Goal: Task Accomplishment & Management: Use online tool/utility

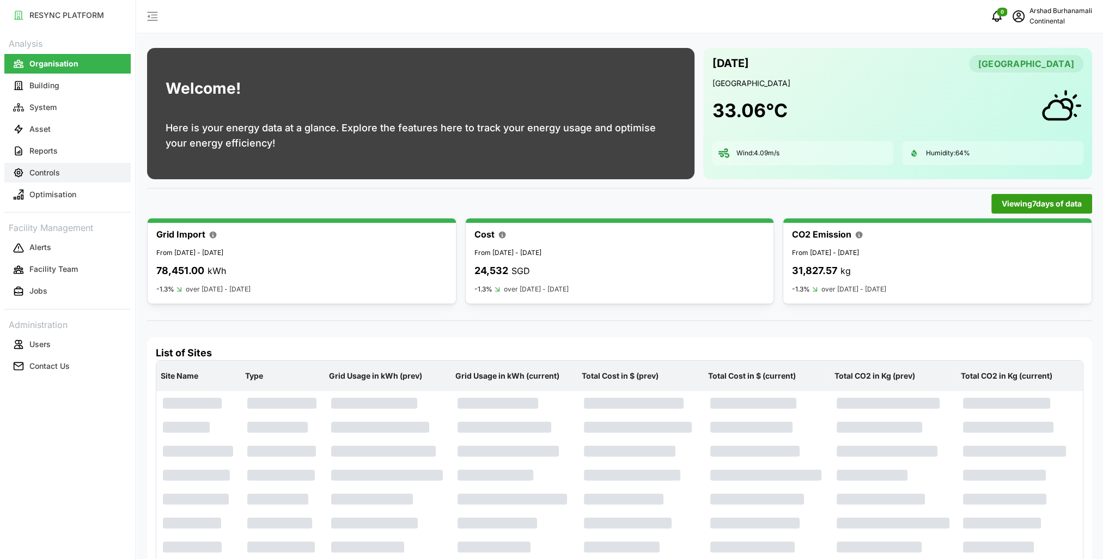
click at [63, 175] on button "Controls" at bounding box center [67, 173] width 126 height 20
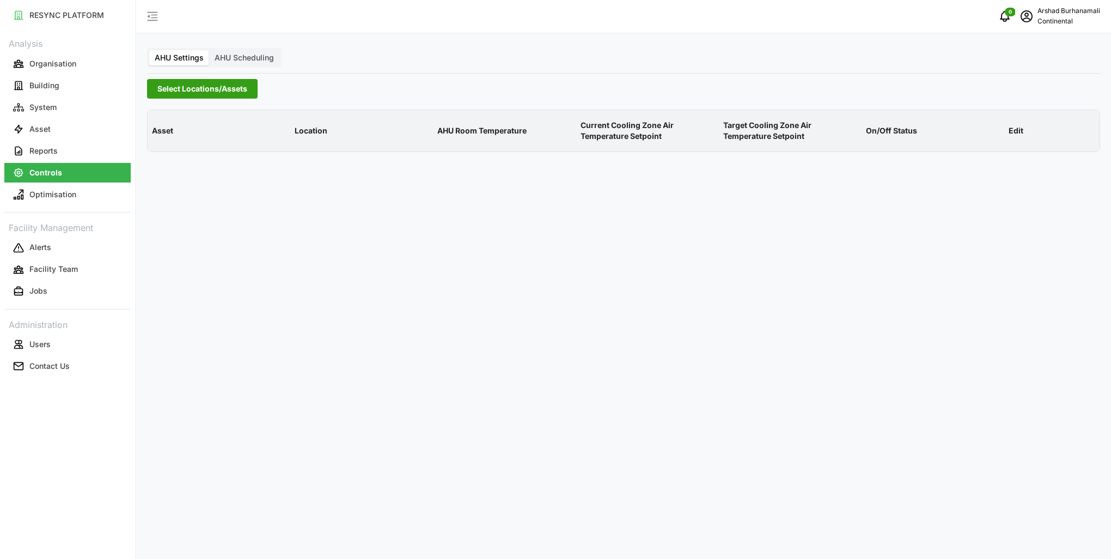
click at [193, 82] on span "Select Locations/Assets" at bounding box center [202, 89] width 90 height 19
click at [159, 141] on icon at bounding box center [161, 137] width 9 height 9
click at [187, 156] on div "CA1" at bounding box center [262, 153] width 211 height 16
click at [183, 153] on span "Select CA1" at bounding box center [183, 153] width 7 height 7
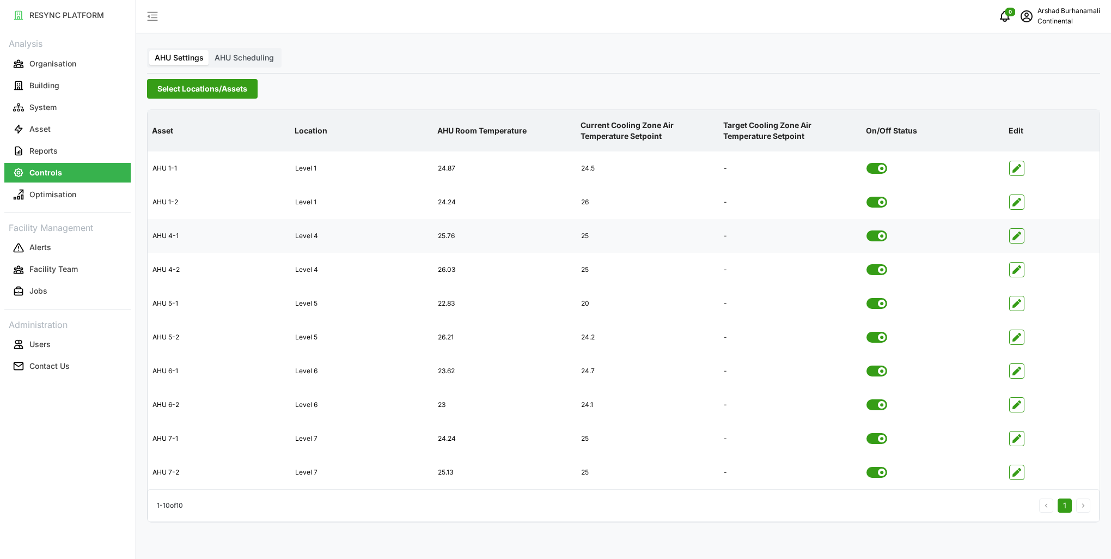
click at [538, 236] on div "25.76" at bounding box center [505, 236] width 142 height 27
click at [1018, 305] on icon "button" at bounding box center [1017, 303] width 9 height 9
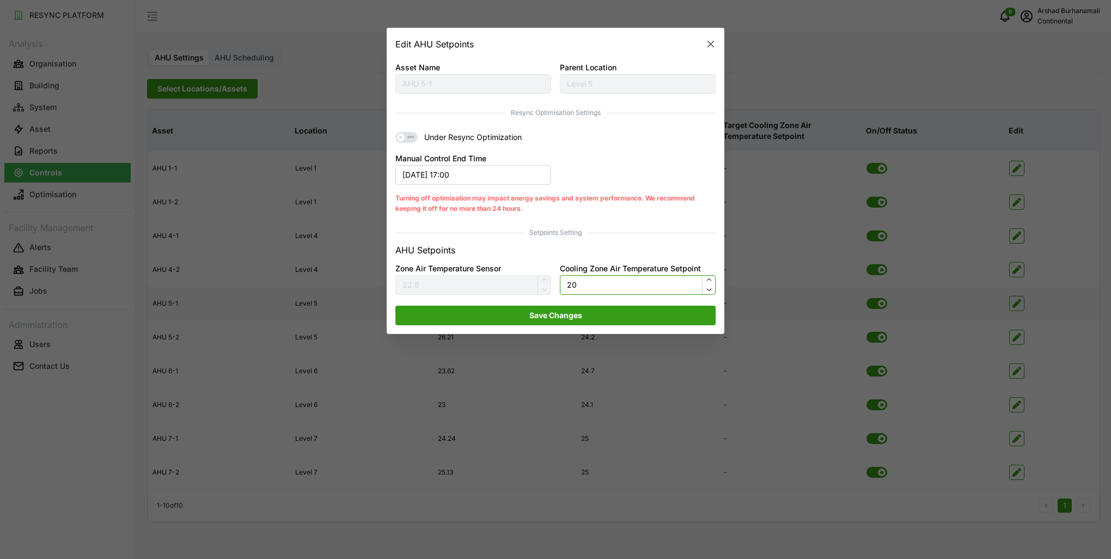
click at [592, 281] on input "20" at bounding box center [638, 285] width 156 height 20
type input "24"
click at [558, 321] on span "Save Changes" at bounding box center [556, 315] width 53 height 19
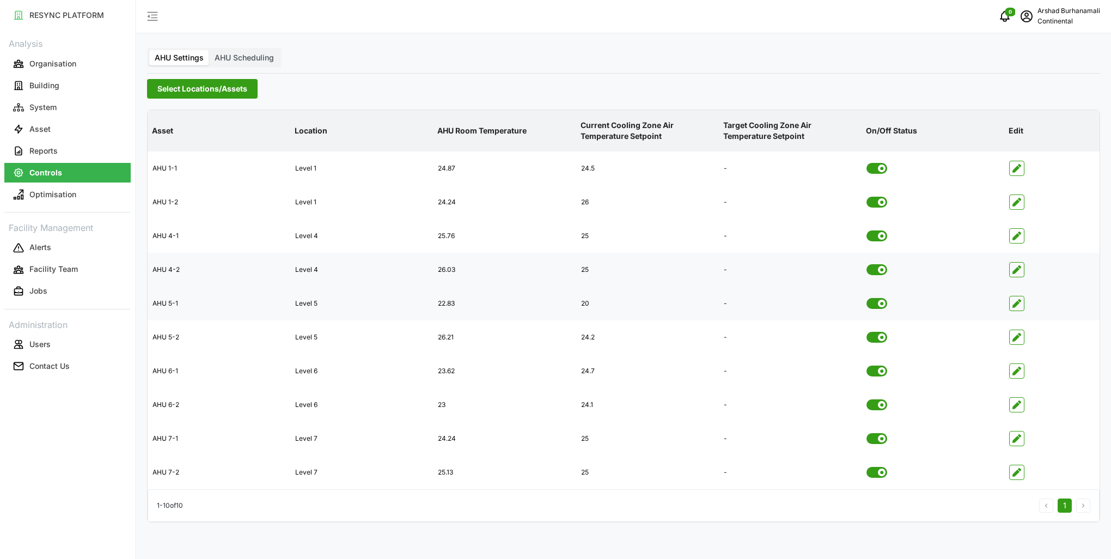
click at [1013, 269] on icon "button" at bounding box center [1017, 269] width 9 height 9
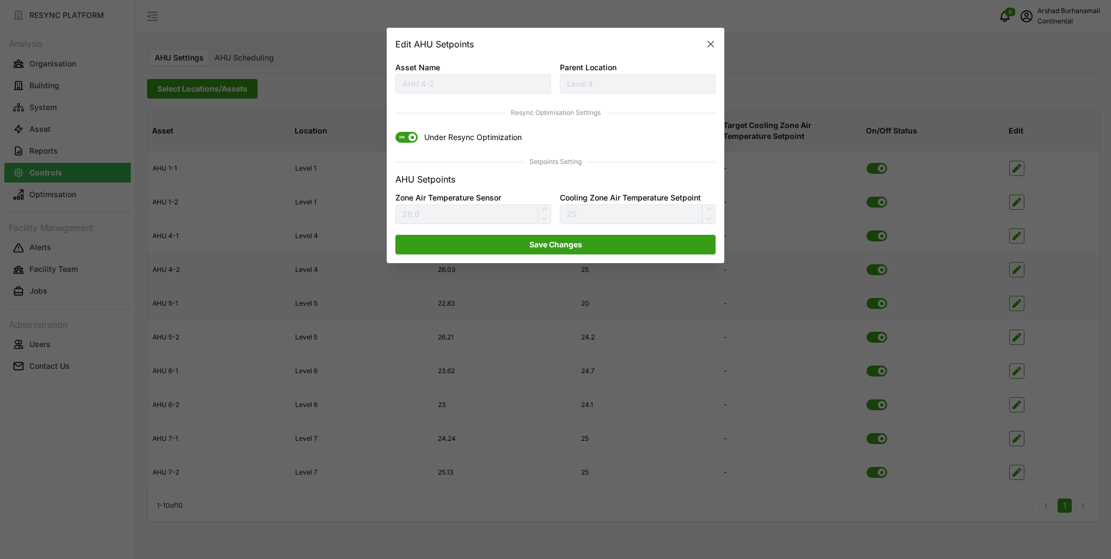
click at [411, 136] on span at bounding box center [413, 138] width 8 height 8
click at [396, 132] on input "ON Under Resync Optimization" at bounding box center [396, 132] width 0 height 0
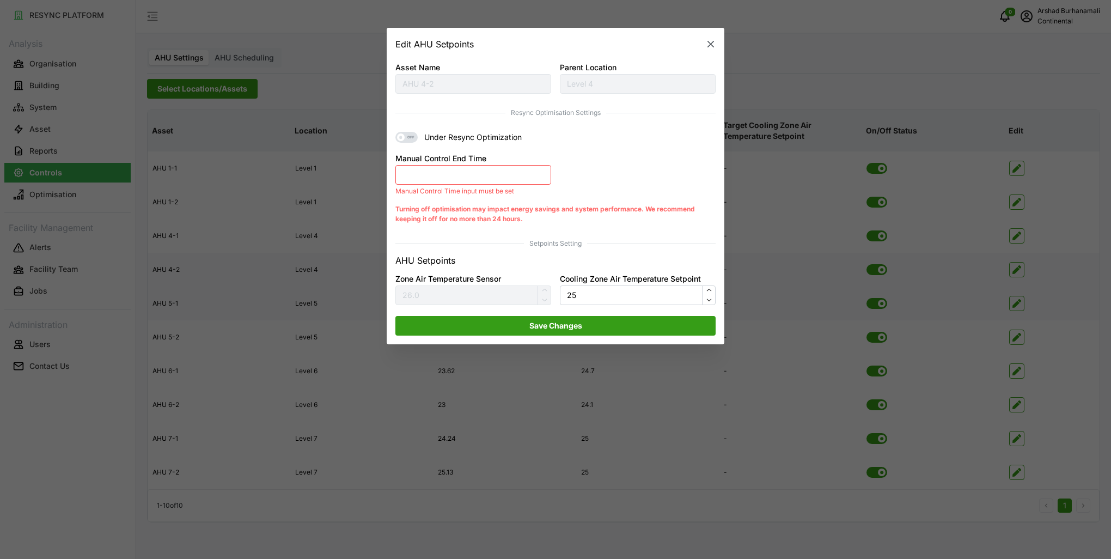
click at [482, 183] on button "Manual Control End Time" at bounding box center [474, 175] width 156 height 20
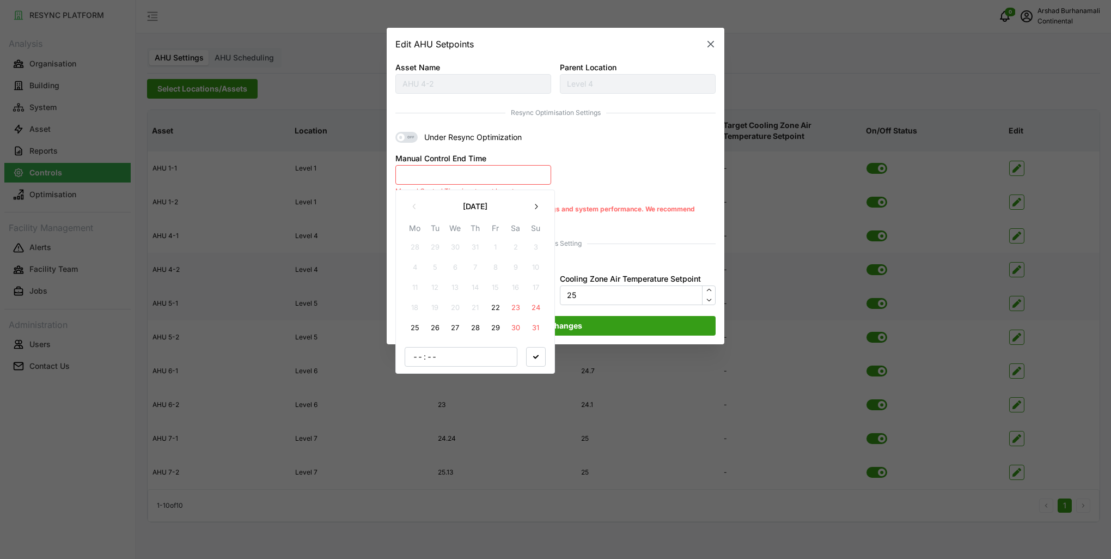
click at [489, 305] on button "22" at bounding box center [496, 308] width 20 height 20
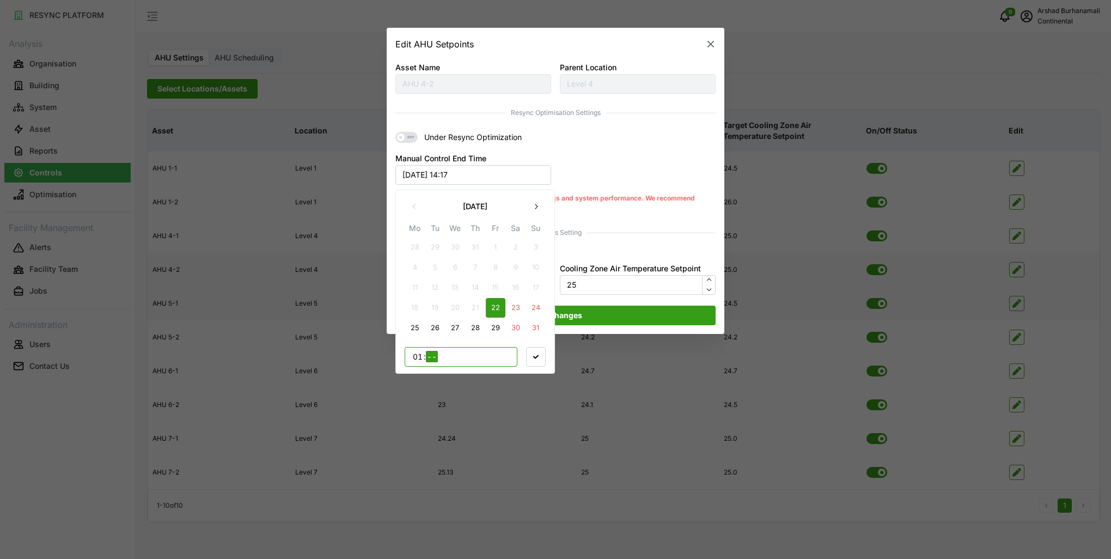
type input "17"
type input "00"
click at [540, 350] on span "button" at bounding box center [536, 356] width 19 height 19
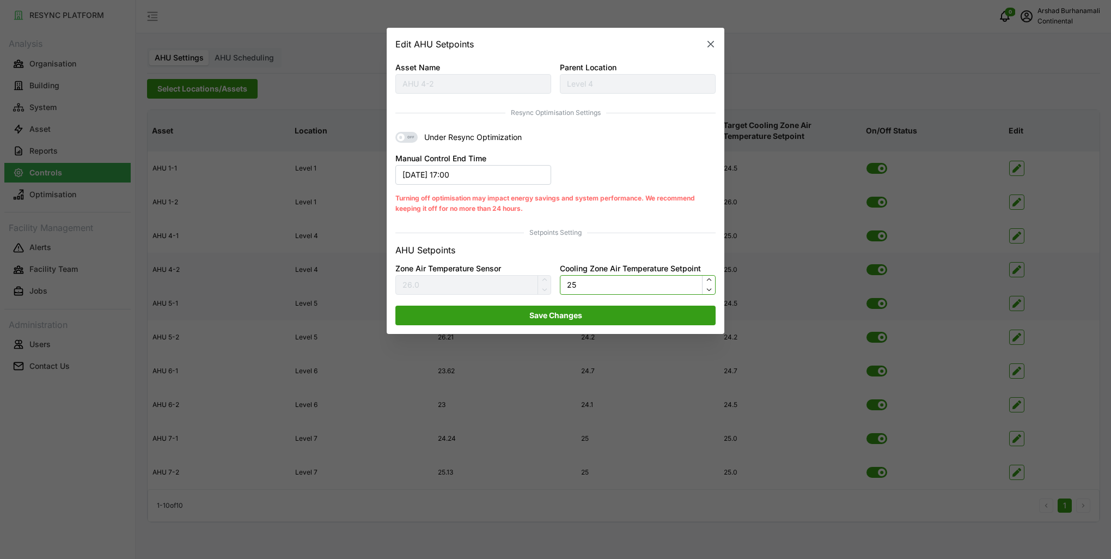
click at [595, 288] on input "25" at bounding box center [638, 285] width 156 height 20
type input "24"
click at [603, 314] on span "Save Changes" at bounding box center [556, 315] width 300 height 19
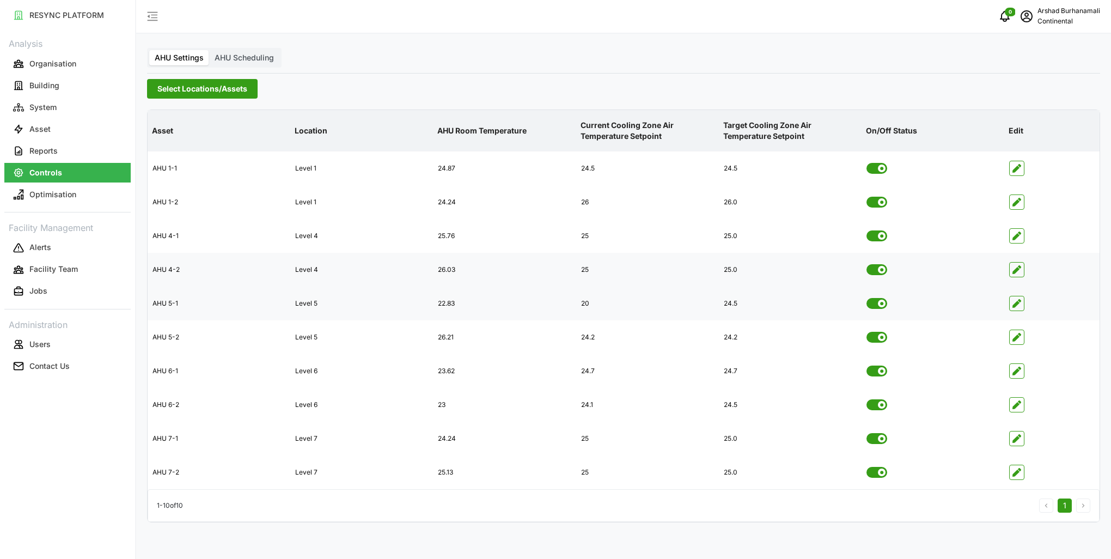
click at [246, 91] on span "Select Locations/Assets" at bounding box center [202, 89] width 90 height 19
click at [187, 167] on div "CA3" at bounding box center [262, 169] width 211 height 16
click at [185, 167] on span "Select CA3" at bounding box center [183, 169] width 7 height 7
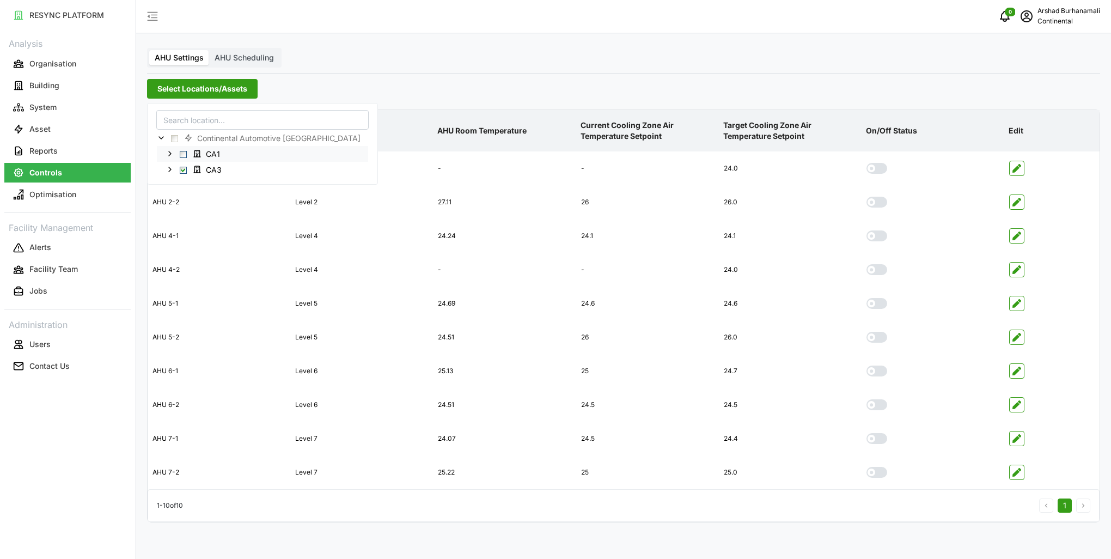
click at [189, 154] on span "CA1" at bounding box center [208, 153] width 39 height 13
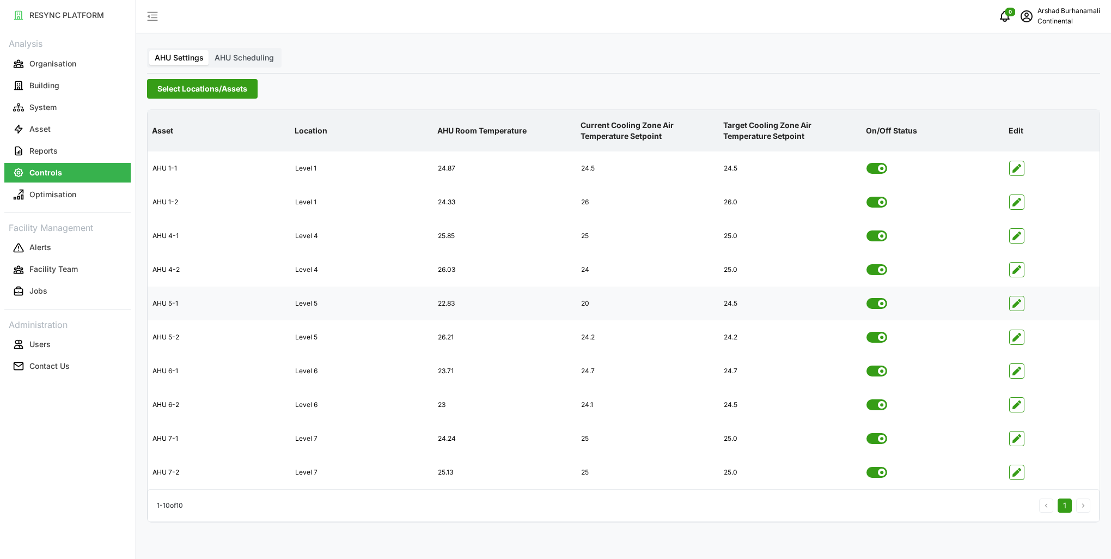
click at [1020, 308] on span "button" at bounding box center [1017, 303] width 14 height 14
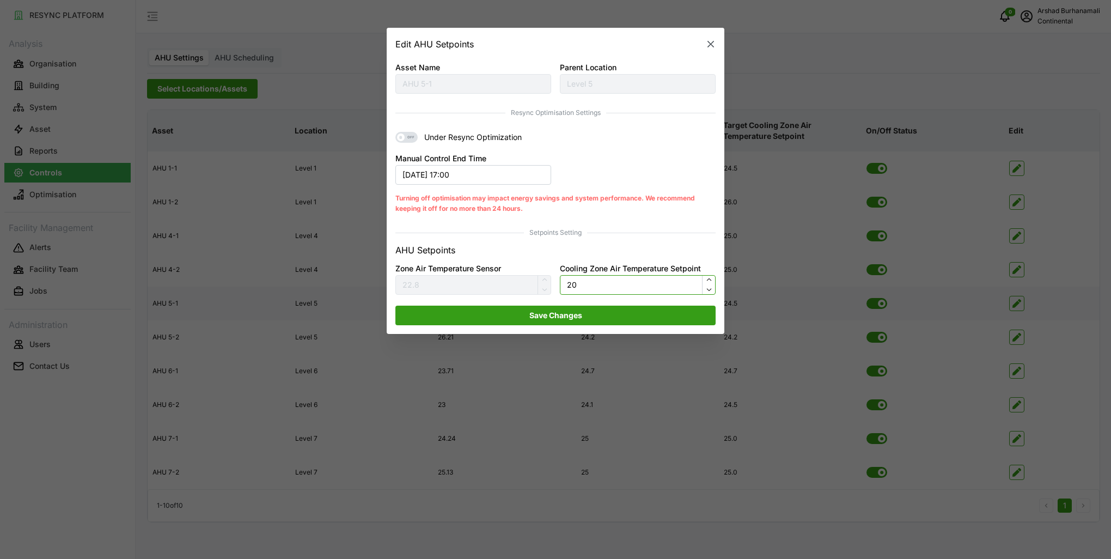
click at [606, 285] on input "20" at bounding box center [638, 285] width 156 height 20
type input "24"
click at [599, 311] on span "Save Changes" at bounding box center [556, 315] width 300 height 19
